Goal: Transaction & Acquisition: Purchase product/service

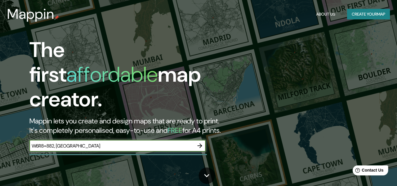
type input "W6R8+882, [GEOGRAPHIC_DATA]"
drag, startPoint x: 94, startPoint y: 142, endPoint x: 15, endPoint y: 146, distance: 78.8
click at [15, 146] on div "The first affordable map creator. Mappin lets you create and design maps that a…" at bounding box center [128, 98] width 238 height 120
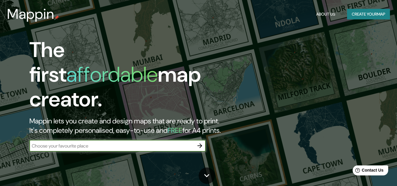
click at [198, 142] on icon "button" at bounding box center [199, 145] width 7 height 7
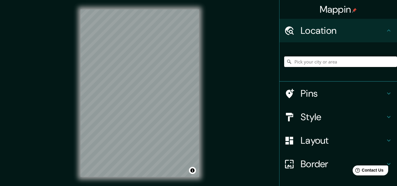
click at [323, 63] on input "Pick your city or area" at bounding box center [340, 61] width 113 height 11
paste input "W6R8+882, [GEOGRAPHIC_DATA]"
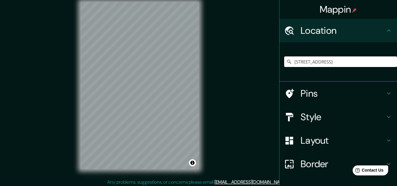
scroll to position [10, 0]
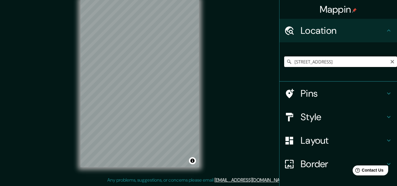
click at [338, 61] on input "[STREET_ADDRESS]" at bounding box center [340, 61] width 113 height 11
paste input "W6R8+882, [GEOGRAPHIC_DATA]"
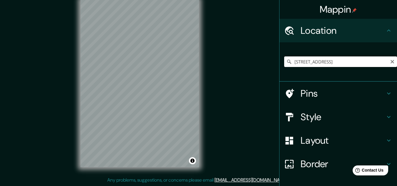
click at [364, 65] on input "[STREET_ADDRESS]" at bounding box center [340, 61] width 113 height 11
type input "[STREET_ADDRESS]"
click at [390, 62] on icon "Clear" at bounding box center [392, 61] width 5 height 5
click at [361, 62] on input "Pick your city or area" at bounding box center [340, 61] width 113 height 11
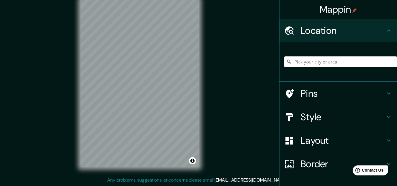
paste input "W6R8+882, [GEOGRAPHIC_DATA]"
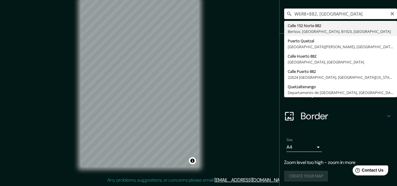
scroll to position [51, 0]
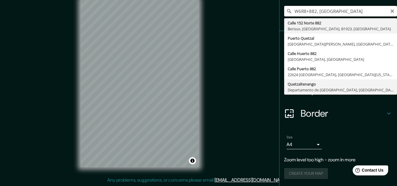
type input "Quetzaltenango, Departamento de [GEOGRAPHIC_DATA], [GEOGRAPHIC_DATA]"
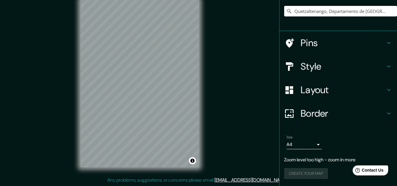
scroll to position [39, 0]
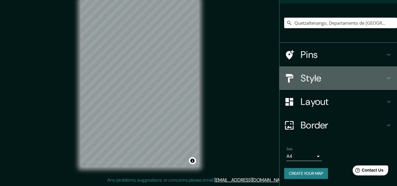
click at [313, 73] on h4 "Style" at bounding box center [342, 78] width 85 height 12
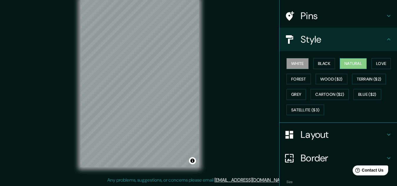
click at [344, 62] on button "Natural" at bounding box center [353, 63] width 27 height 11
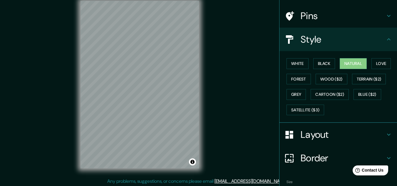
scroll to position [10, 0]
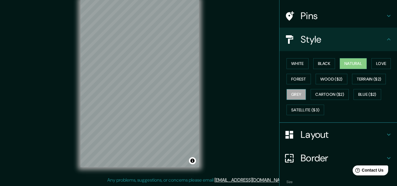
click at [286, 94] on button "Grey" at bounding box center [295, 94] width 19 height 11
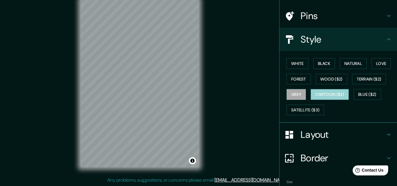
click at [329, 91] on button "Cartoon ($2)" at bounding box center [329, 94] width 38 height 11
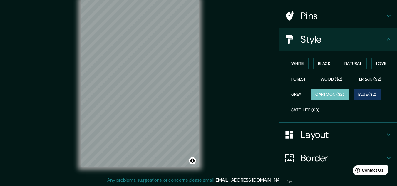
click at [355, 93] on button "Blue ($2)" at bounding box center [367, 94] width 28 height 11
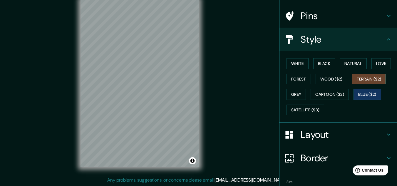
click at [359, 77] on button "Terrain ($2)" at bounding box center [369, 79] width 34 height 11
click at [325, 80] on button "Wood ($2)" at bounding box center [331, 79] width 32 height 11
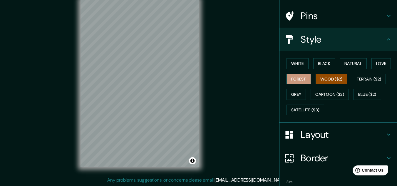
click at [296, 76] on button "Forest" at bounding box center [298, 79] width 24 height 11
click at [318, 63] on button "Black" at bounding box center [324, 63] width 22 height 11
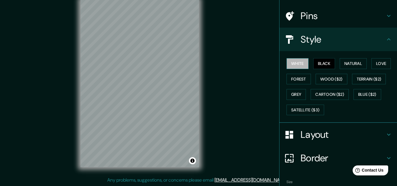
click at [290, 63] on button "White" at bounding box center [297, 63] width 22 height 11
click at [349, 65] on button "Natural" at bounding box center [353, 63] width 27 height 11
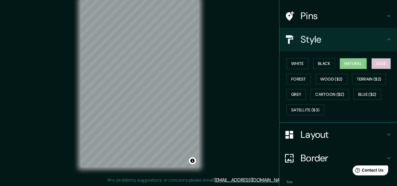
click at [379, 64] on button "Love" at bounding box center [380, 63] width 19 height 11
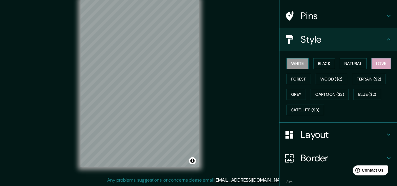
click at [286, 62] on button "White" at bounding box center [297, 63] width 22 height 11
click at [295, 133] on div at bounding box center [292, 135] width 16 height 10
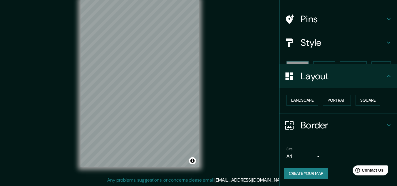
scroll to position [25, 0]
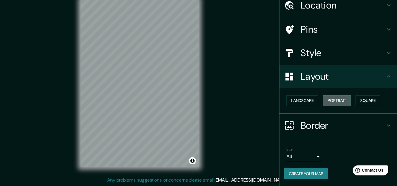
click at [340, 102] on button "Portrait" at bounding box center [337, 100] width 28 height 11
click at [306, 103] on button "Landscape" at bounding box center [302, 100] width 32 height 11
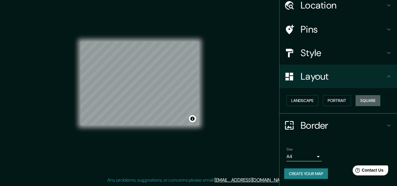
click at [355, 98] on button "Square" at bounding box center [367, 100] width 25 height 11
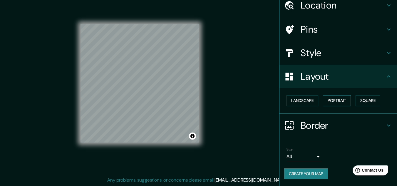
click at [331, 101] on button "Portrait" at bounding box center [337, 100] width 28 height 11
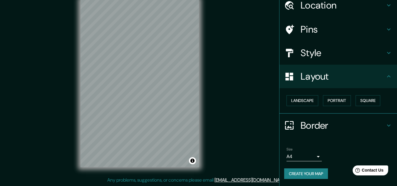
click at [369, 75] on h4 "Layout" at bounding box center [342, 76] width 85 height 12
click at [332, 122] on h4 "Border" at bounding box center [342, 126] width 85 height 12
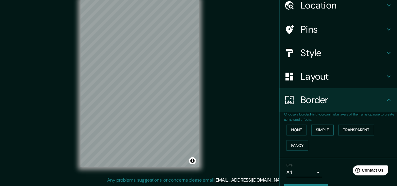
click at [318, 130] on button "Simple" at bounding box center [322, 130] width 22 height 11
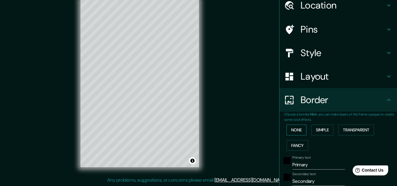
click at [296, 128] on button "None" at bounding box center [296, 130] width 20 height 11
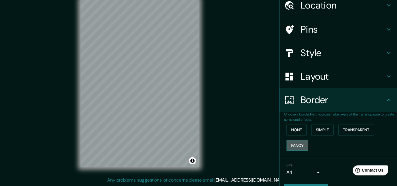
click at [290, 145] on button "Fancy" at bounding box center [297, 145] width 22 height 11
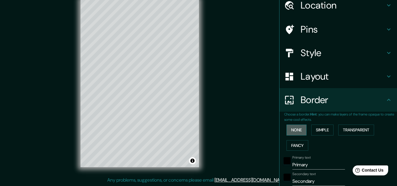
click at [297, 127] on button "None" at bounding box center [296, 130] width 20 height 11
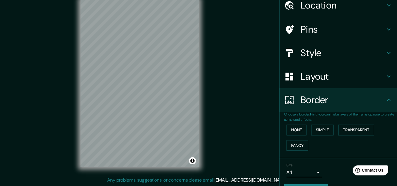
click at [348, 106] on div "Border" at bounding box center [337, 99] width 117 height 23
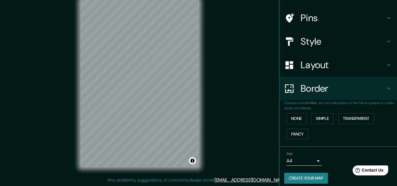
scroll to position [41, 0]
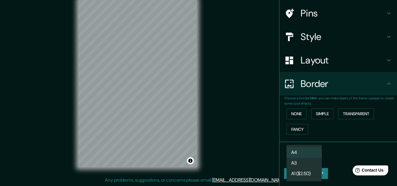
click at [309, 155] on body "Mappin Location [GEOGRAPHIC_DATA], [GEOGRAPHIC_DATA], [GEOGRAPHIC_DATA] Pins St…" at bounding box center [198, 83] width 397 height 186
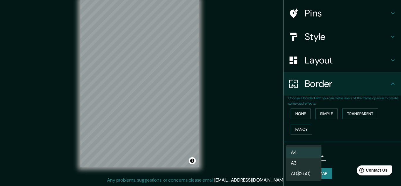
click at [301, 163] on li "A3" at bounding box center [303, 163] width 35 height 11
type input "a4"
